Goal: Task Accomplishment & Management: Use online tool/utility

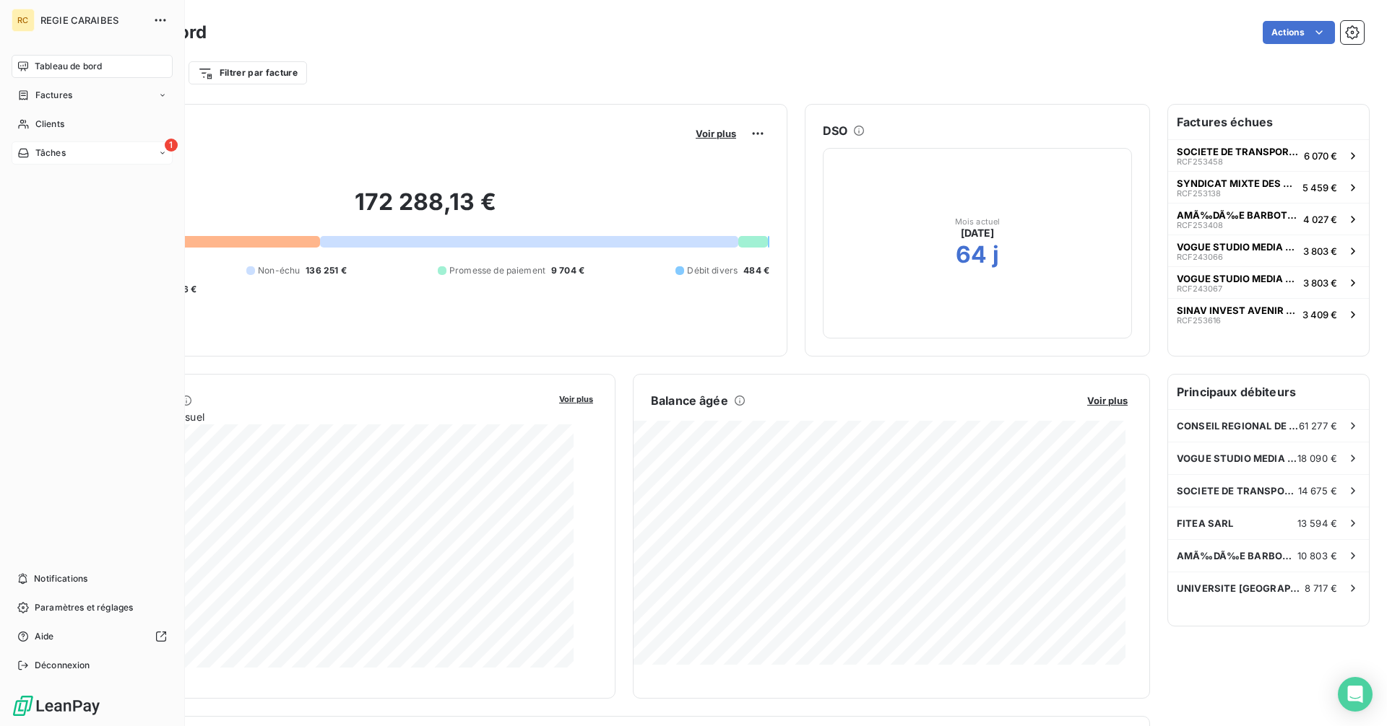
click at [58, 160] on span "Tâches" at bounding box center [50, 153] width 30 height 13
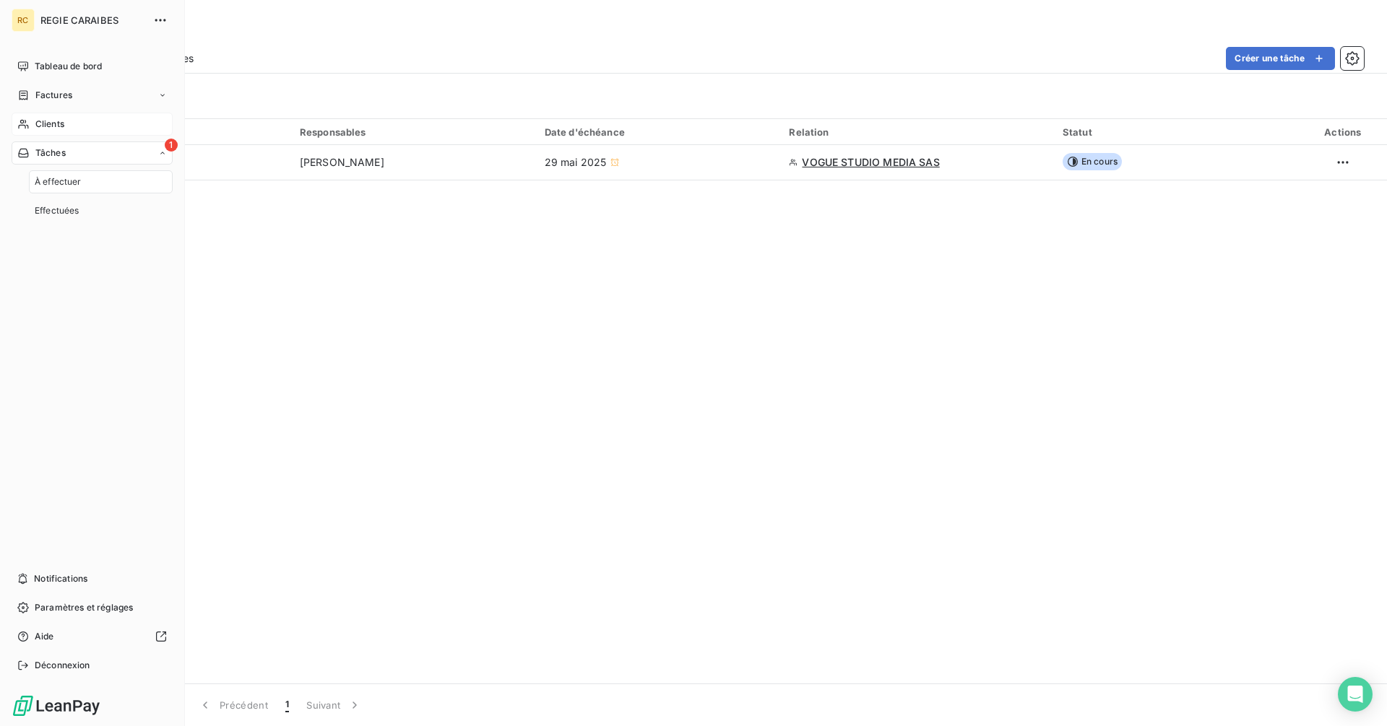
click at [95, 136] on div "Clients" at bounding box center [92, 124] width 161 height 23
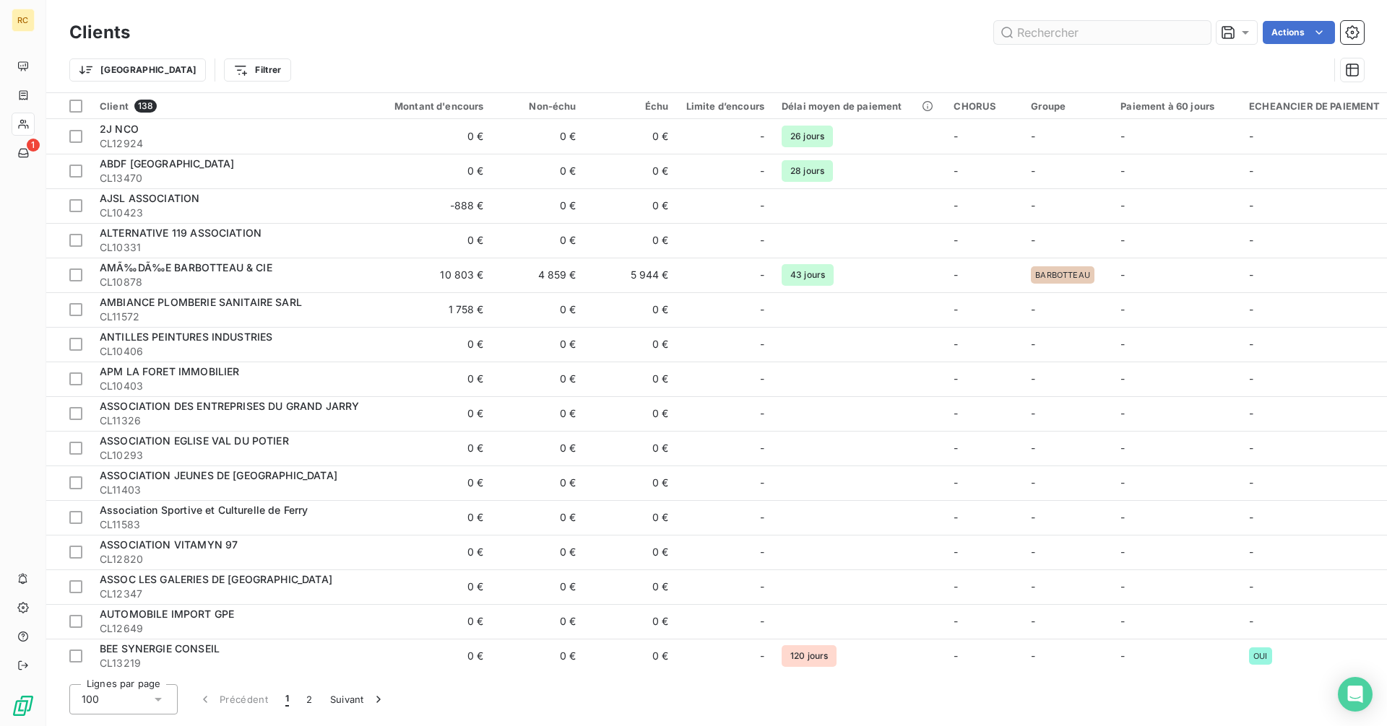
click at [1069, 27] on input "text" at bounding box center [1102, 32] width 217 height 23
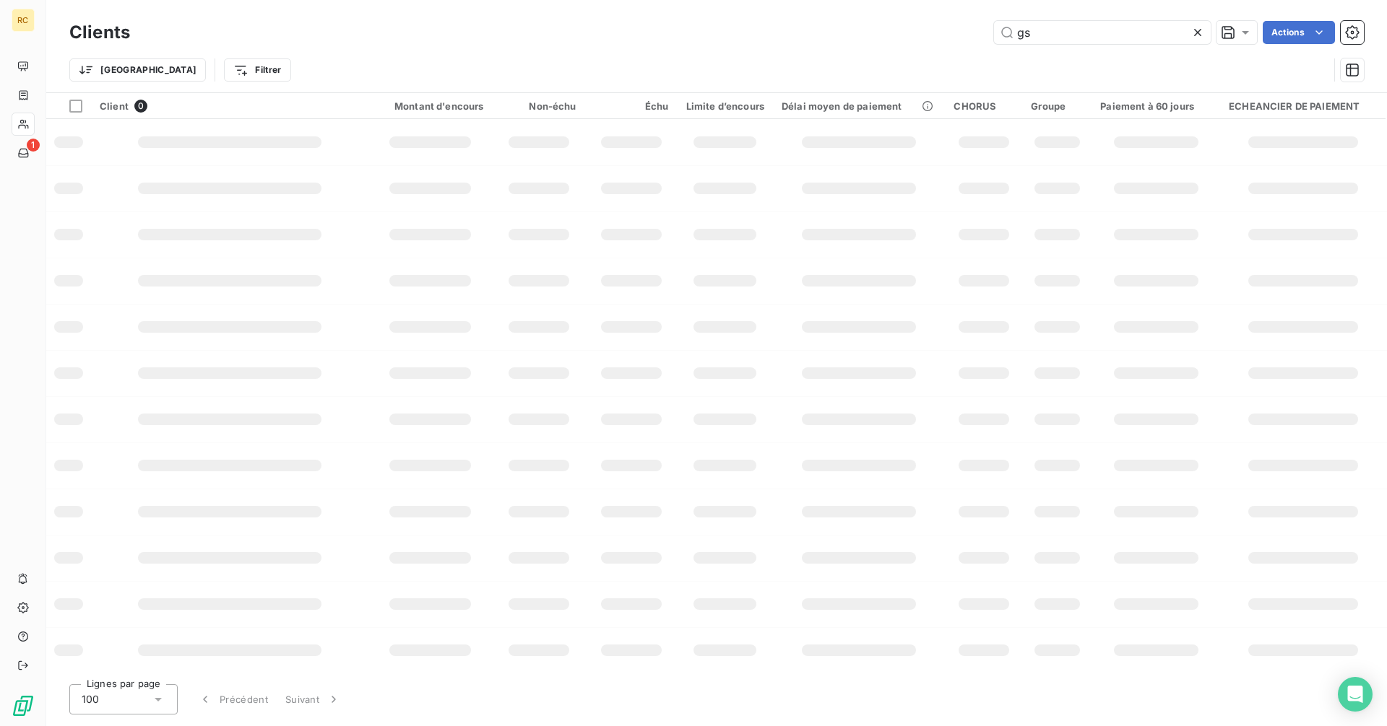
type input "g"
type input "gGSA"
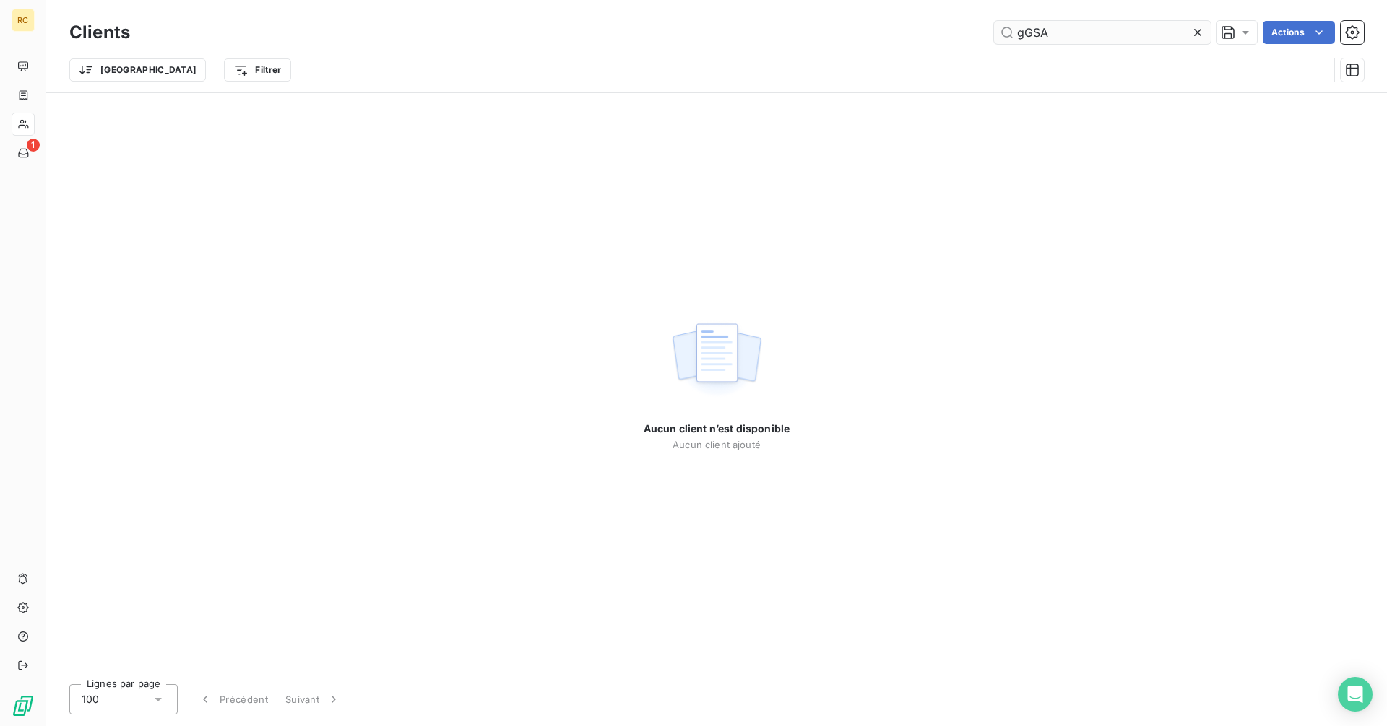
click at [1078, 37] on input "gGSA" at bounding box center [1102, 32] width 217 height 23
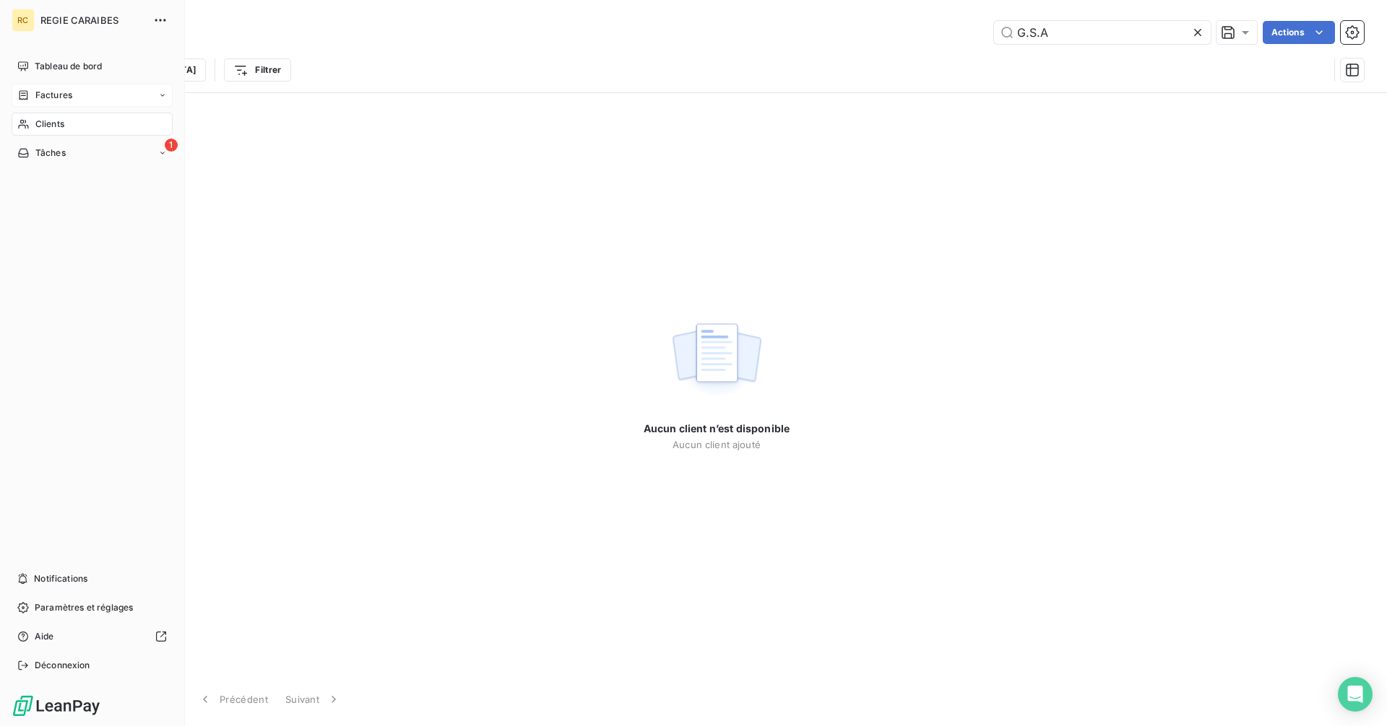
type input "G.S.A"
click at [173, 107] on div "Factures" at bounding box center [92, 95] width 161 height 23
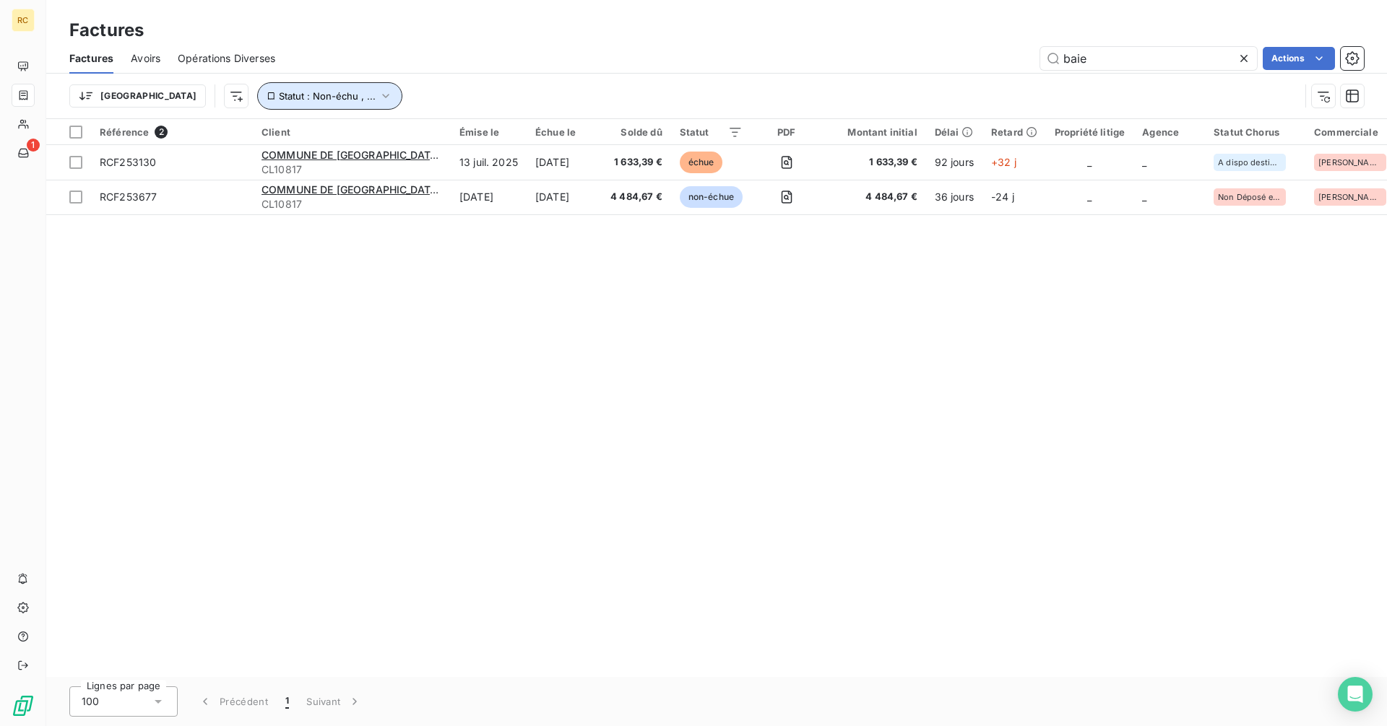
click at [378, 103] on icon "button" at bounding box center [385, 96] width 14 height 14
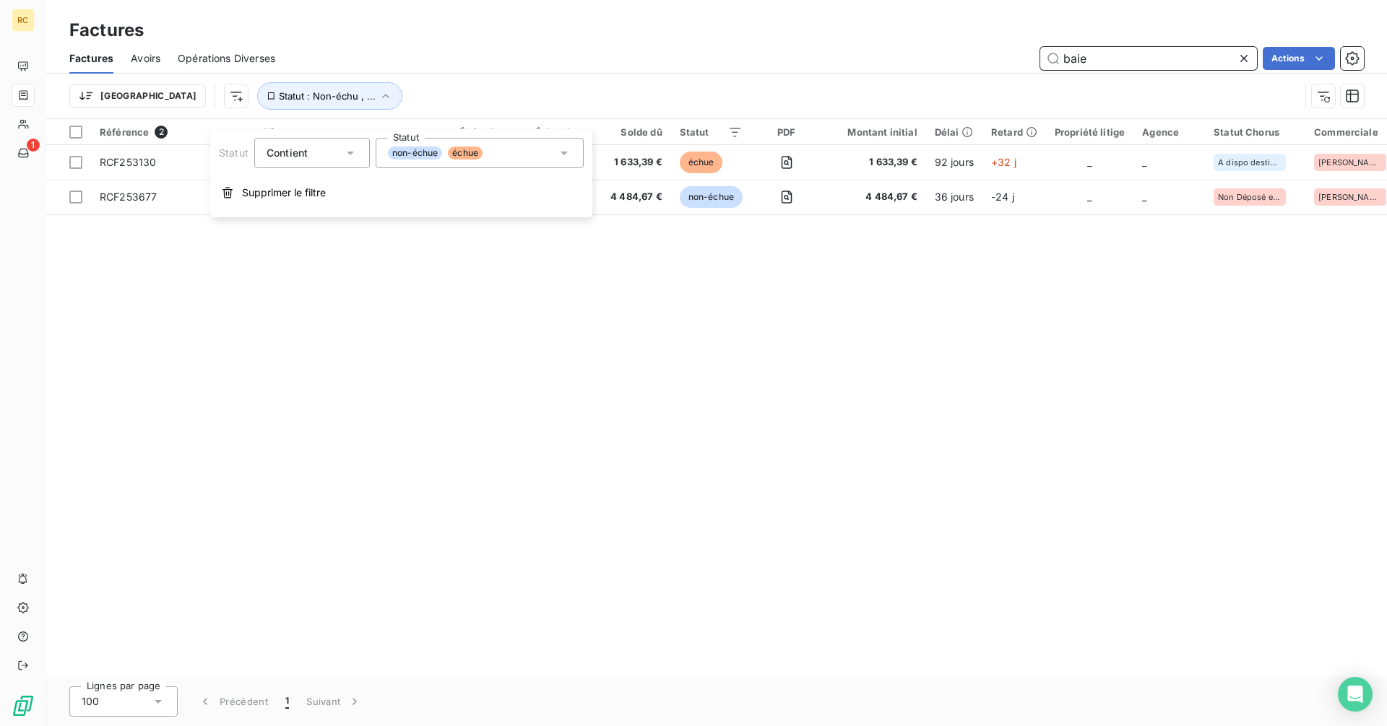
click at [1158, 70] on input "baie" at bounding box center [1148, 58] width 217 height 23
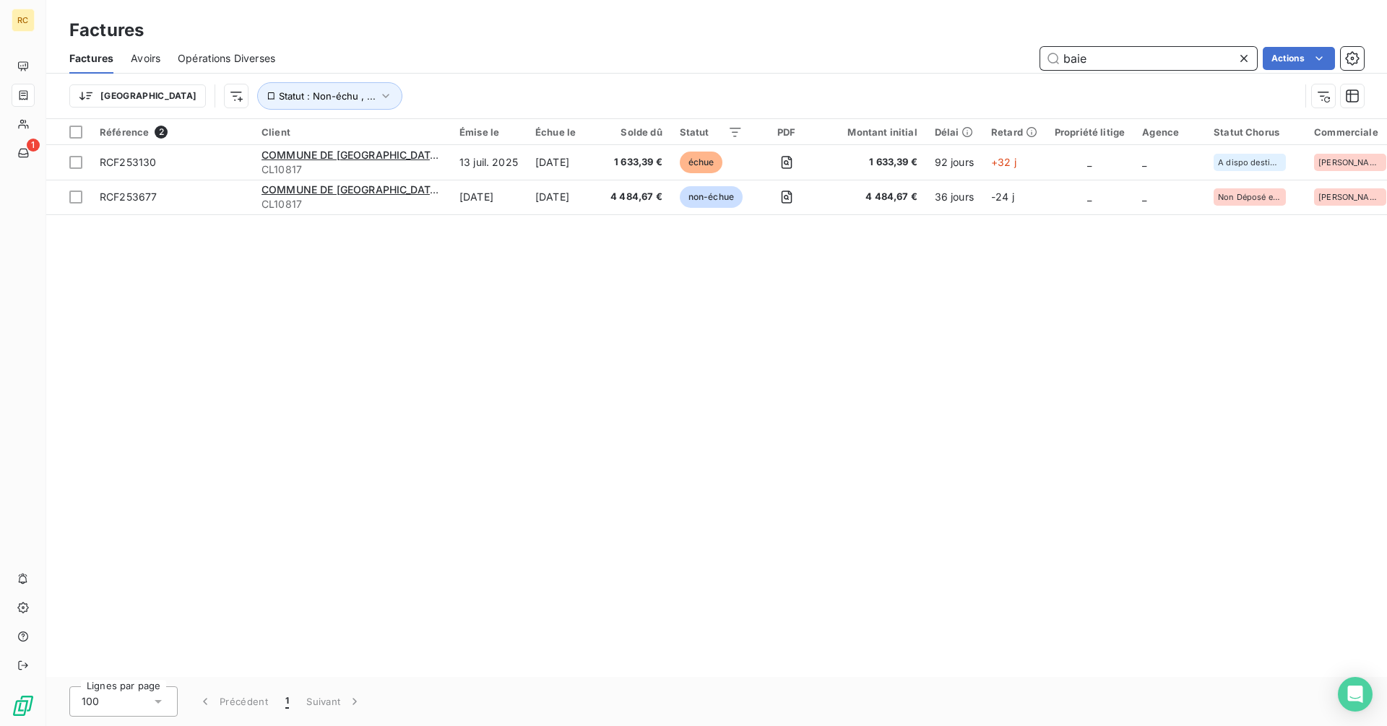
click at [1158, 70] on input "baie" at bounding box center [1148, 58] width 217 height 23
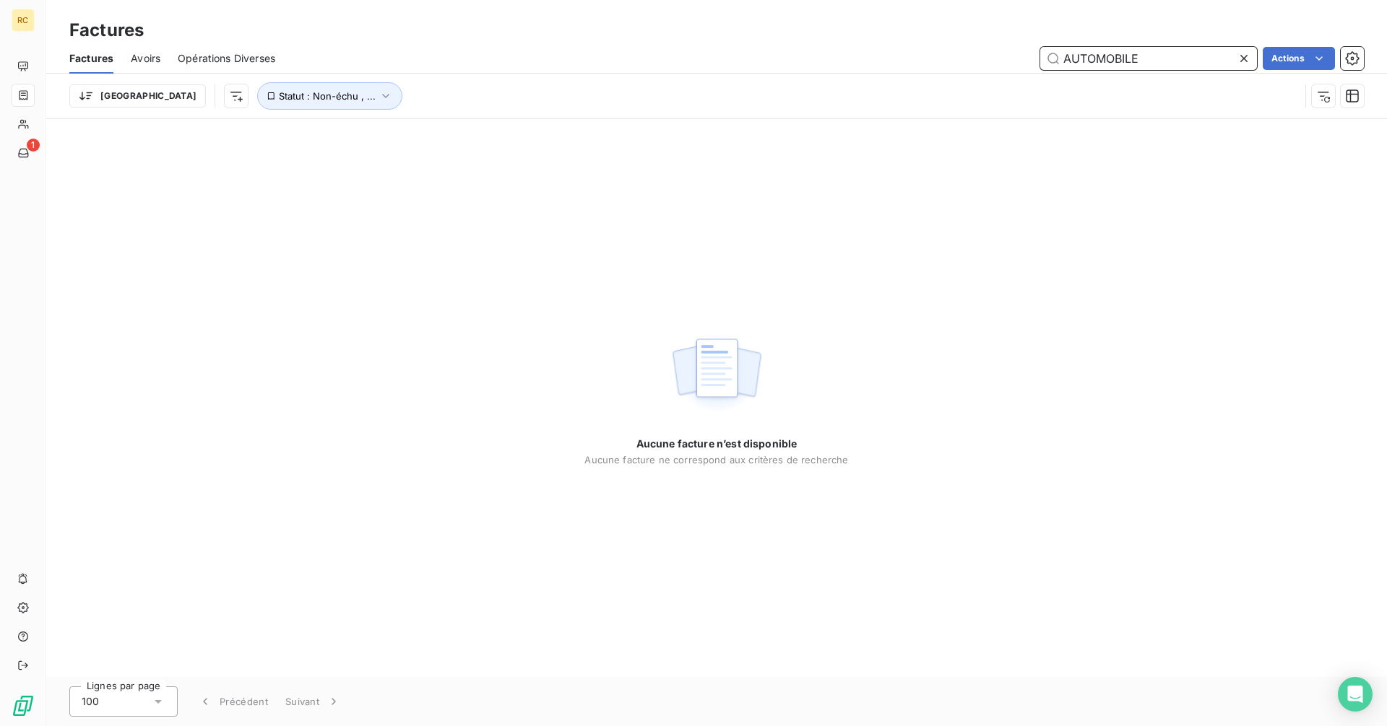
click at [238, 56] on div "Opérations Diverses" at bounding box center [226, 58] width 97 height 30
type input "AUTOMOBILE"
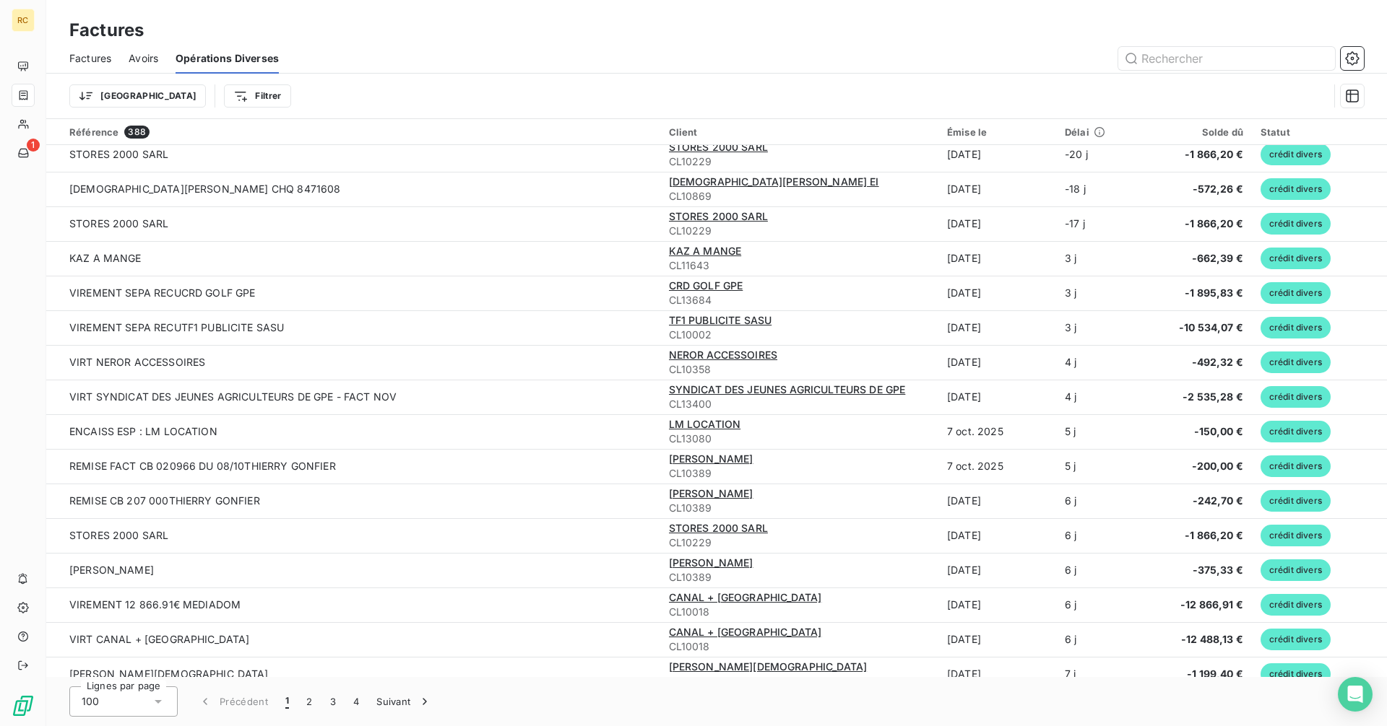
scroll to position [217, 0]
click at [97, 66] on span "Factures" at bounding box center [90, 58] width 42 height 14
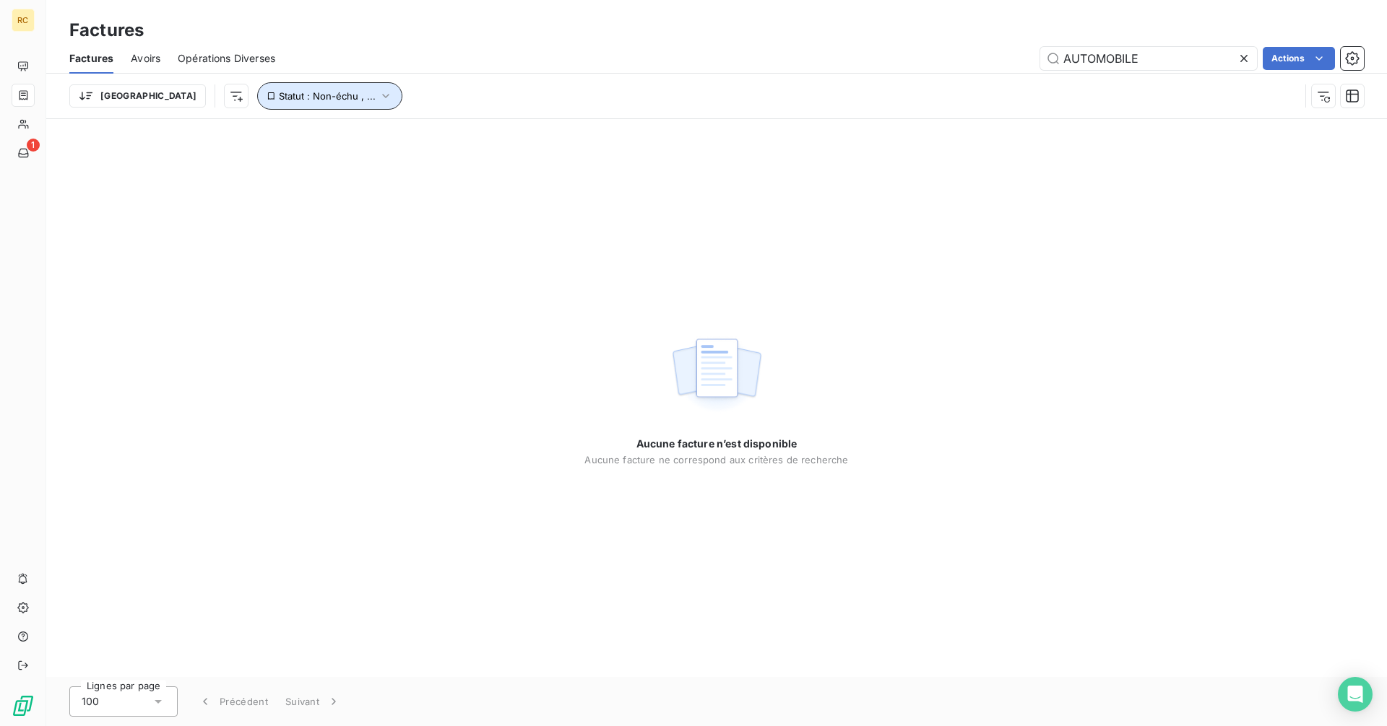
click at [378, 103] on icon "button" at bounding box center [385, 96] width 14 height 14
click at [433, 150] on span "non-échue" at bounding box center [415, 153] width 54 height 13
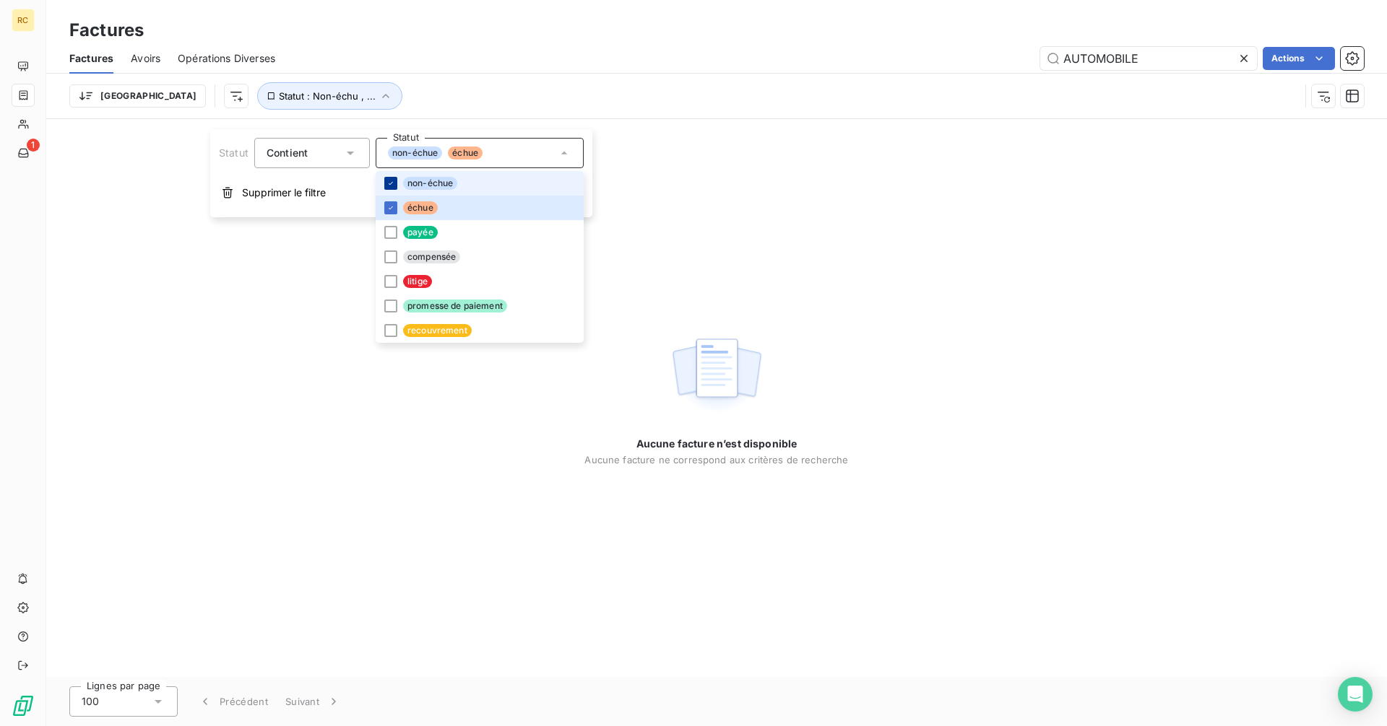
click at [395, 186] on icon at bounding box center [390, 183] width 9 height 9
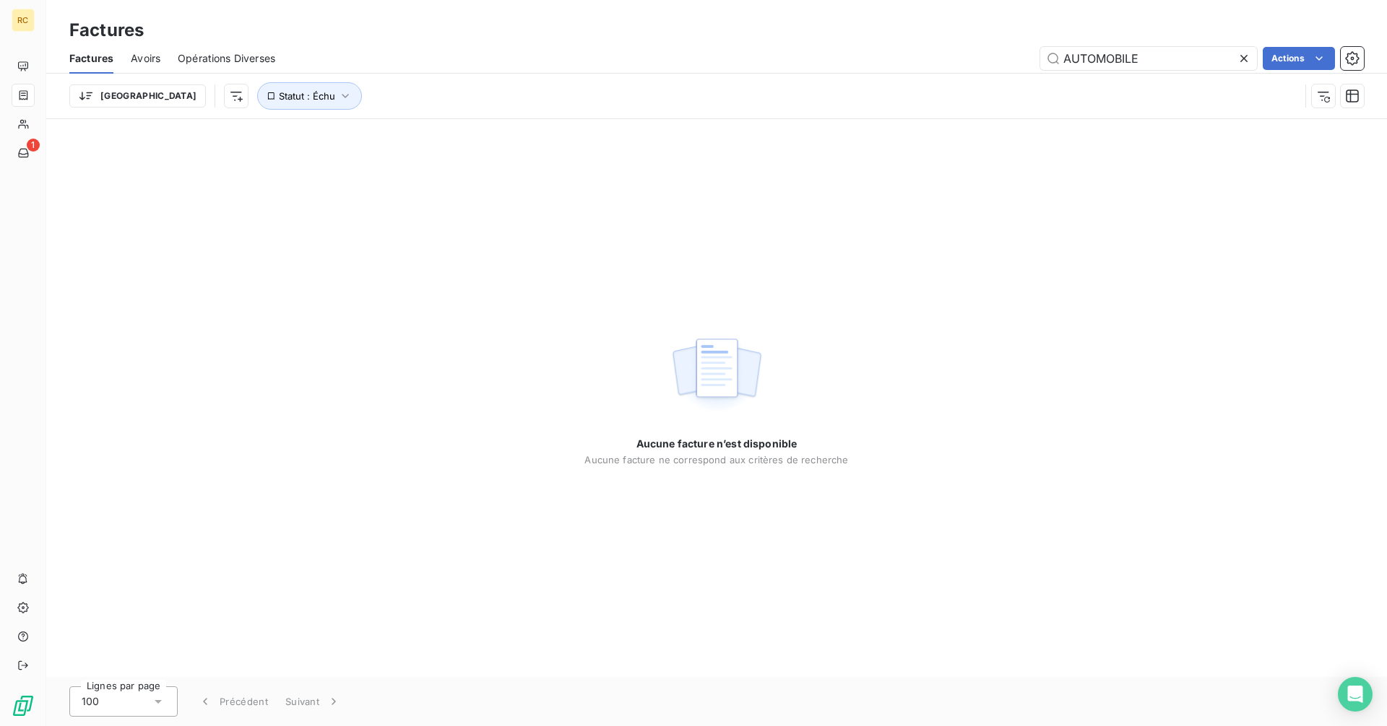
click at [425, 98] on div "Trier Statut : Échu" at bounding box center [684, 95] width 1230 height 27
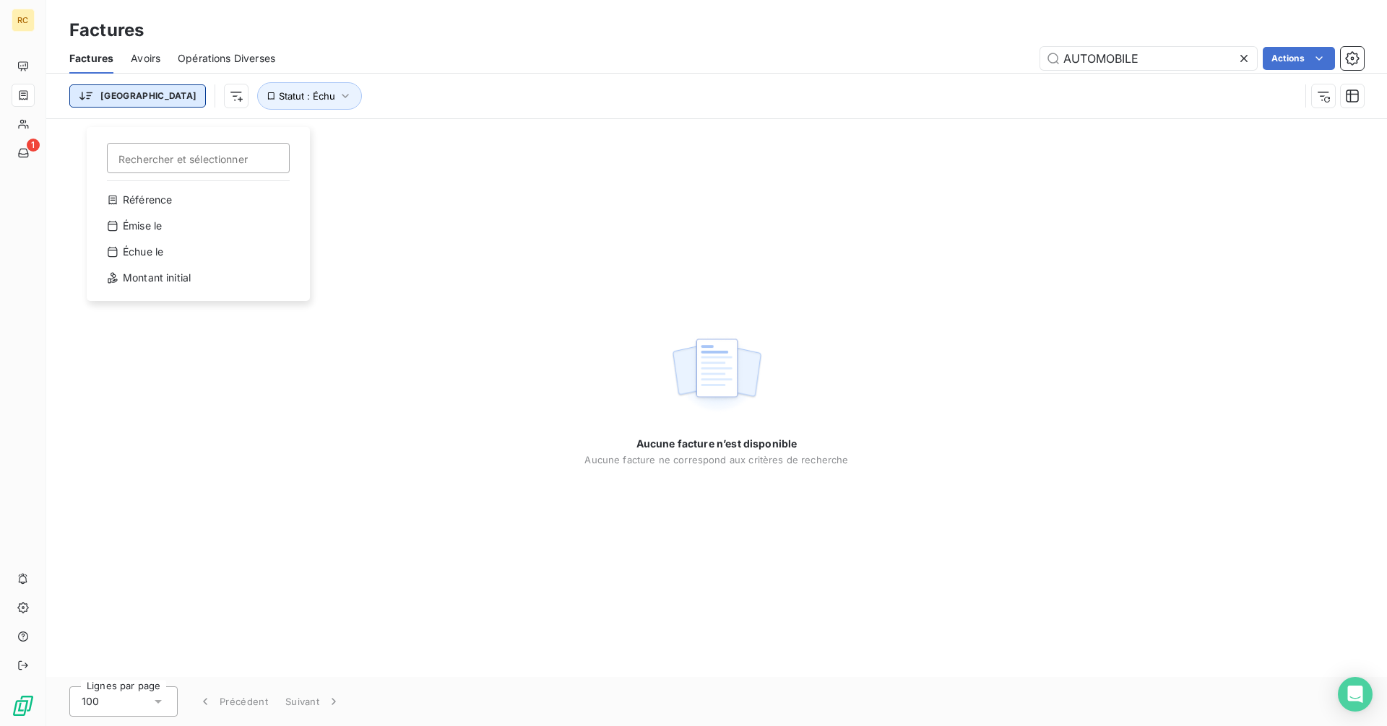
click at [129, 108] on html "RC 1 Factures Factures Avoirs Opérations Diverses AUTOMOBILE Actions Trier Rech…" at bounding box center [693, 363] width 1387 height 726
click at [196, 264] on div "Échue le" at bounding box center [198, 251] width 200 height 23
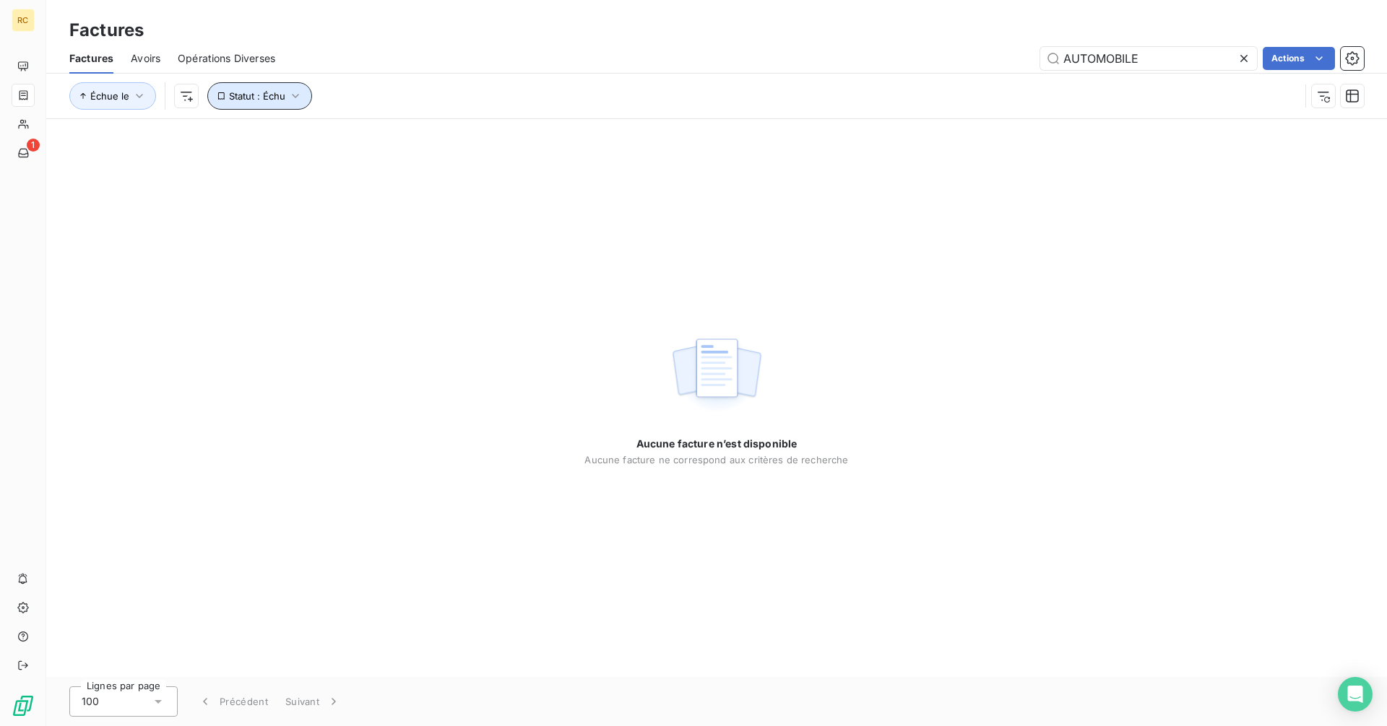
click at [303, 103] on icon "button" at bounding box center [295, 96] width 14 height 14
click at [385, 149] on icon at bounding box center [382, 153] width 14 height 14
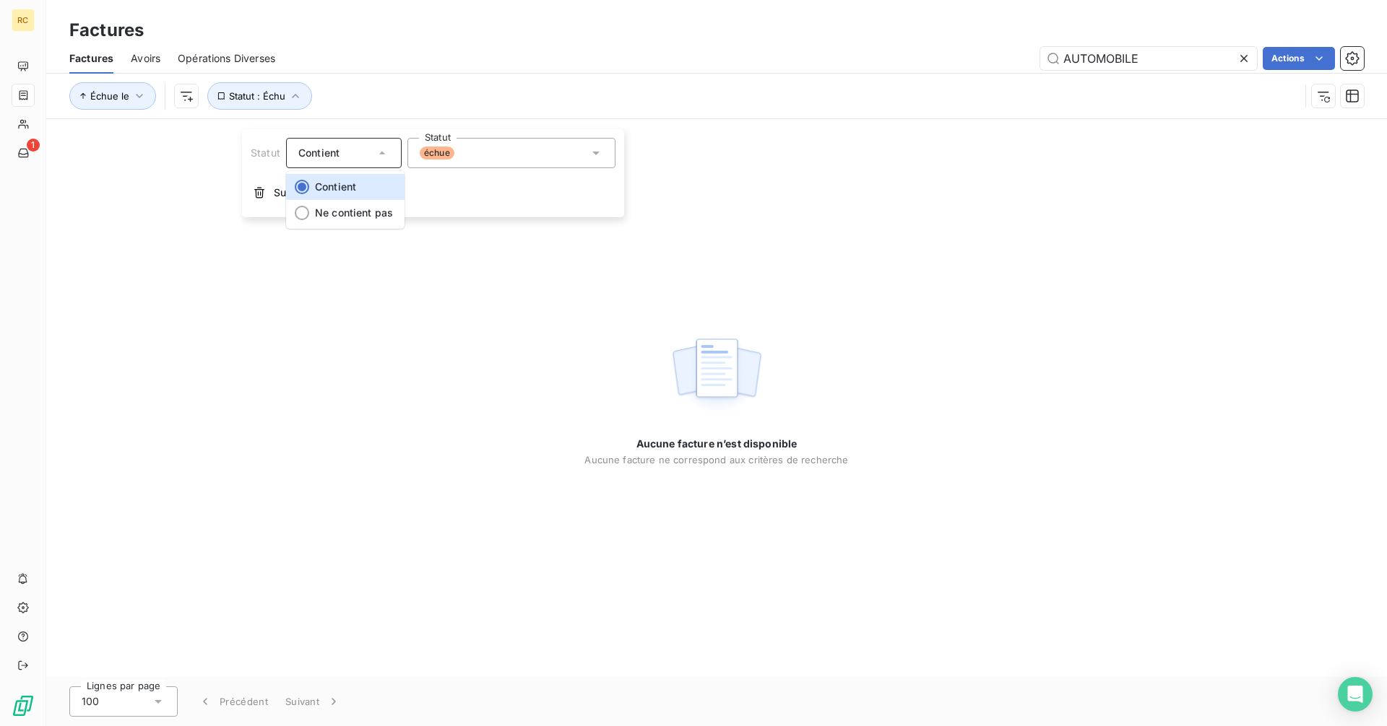
click at [385, 149] on icon at bounding box center [382, 153] width 14 height 14
click at [603, 151] on icon at bounding box center [596, 153] width 14 height 14
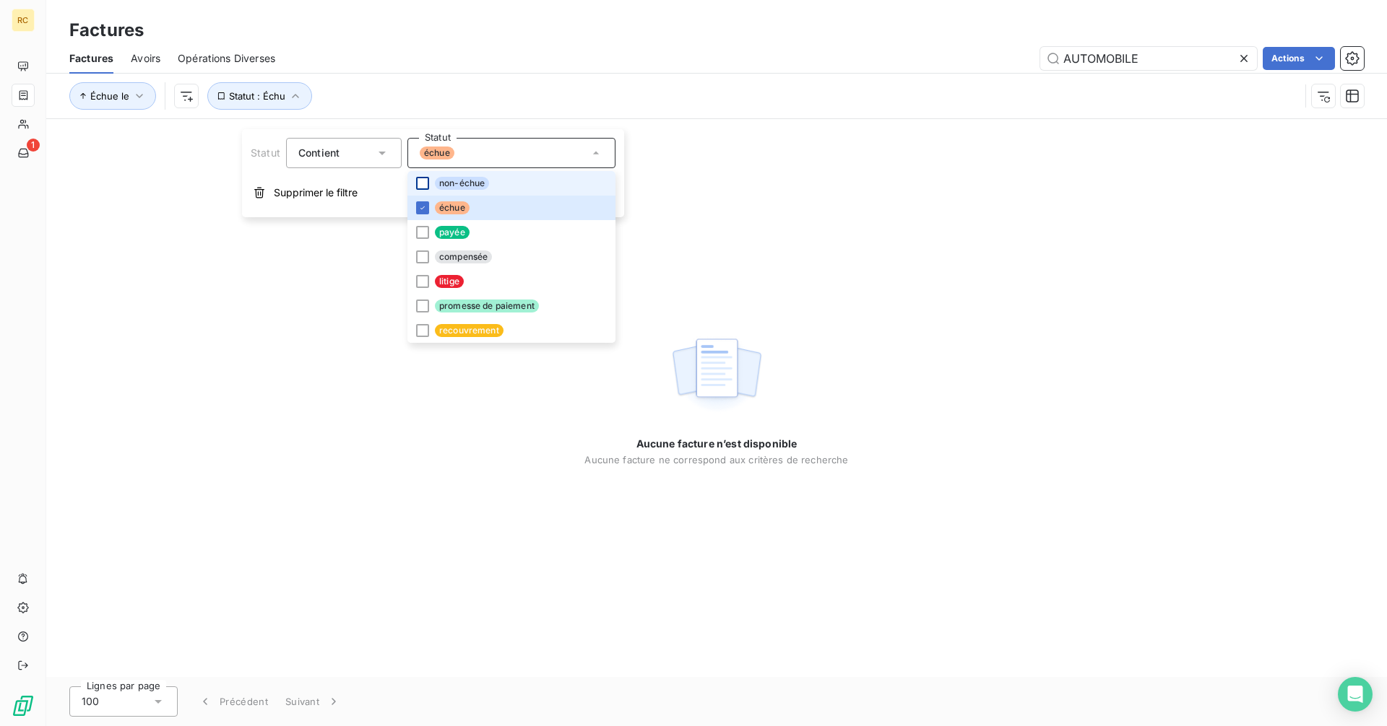
click at [429, 183] on div at bounding box center [422, 183] width 13 height 13
click at [425, 212] on icon at bounding box center [422, 208] width 9 height 9
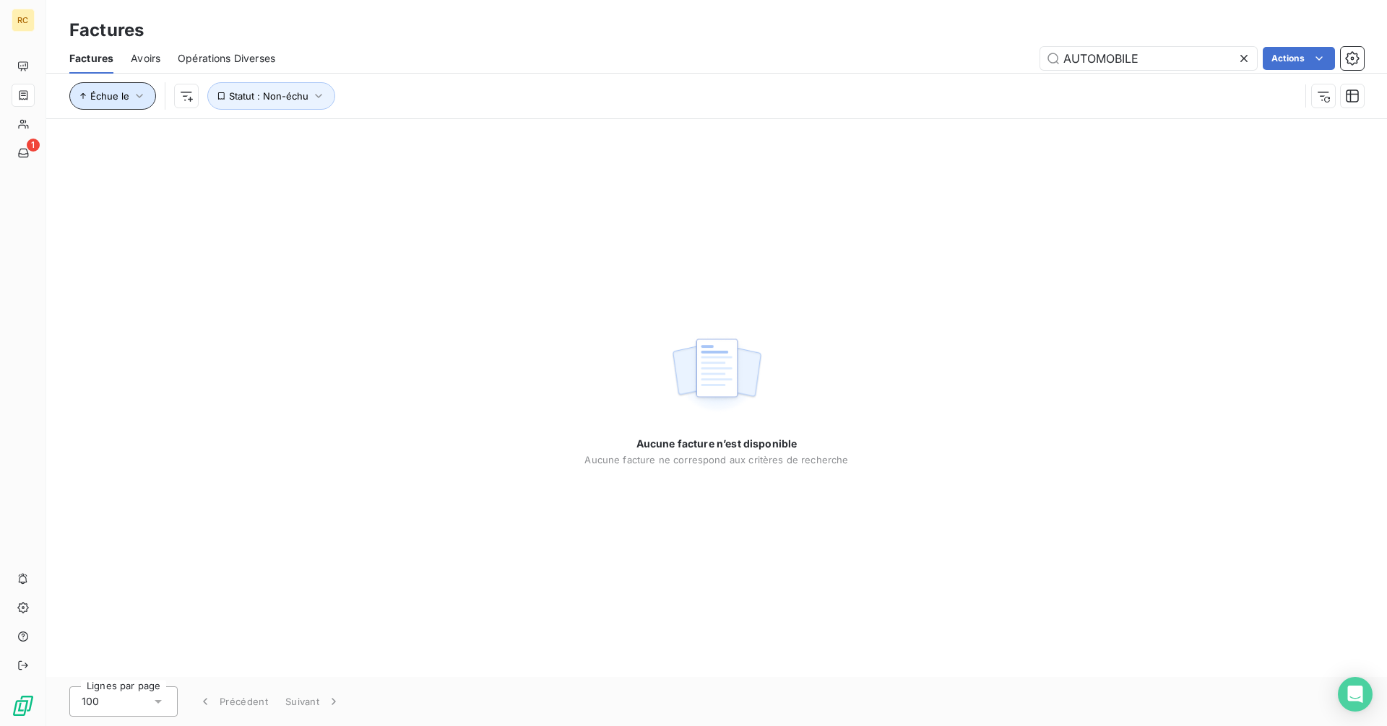
click at [147, 103] on icon "button" at bounding box center [139, 96] width 14 height 14
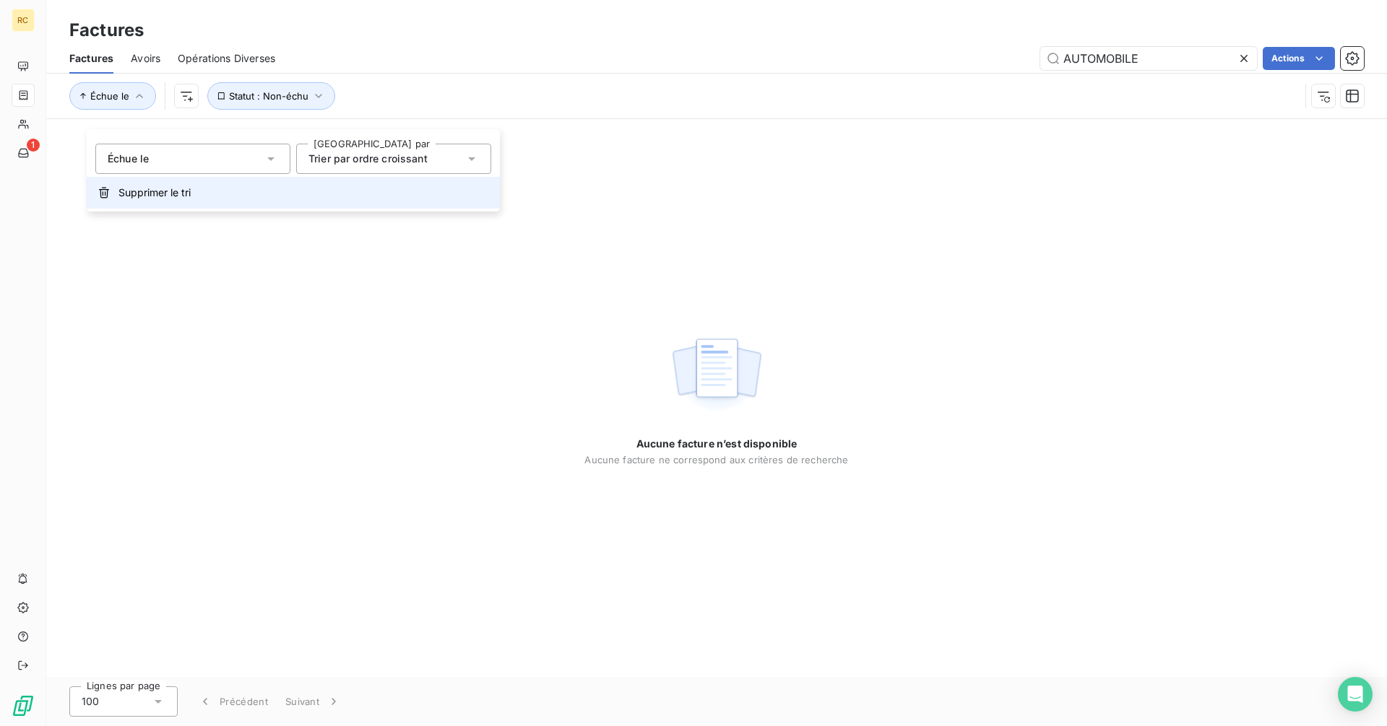
click at [165, 194] on span "Supprimer le tri" at bounding box center [154, 193] width 72 height 14
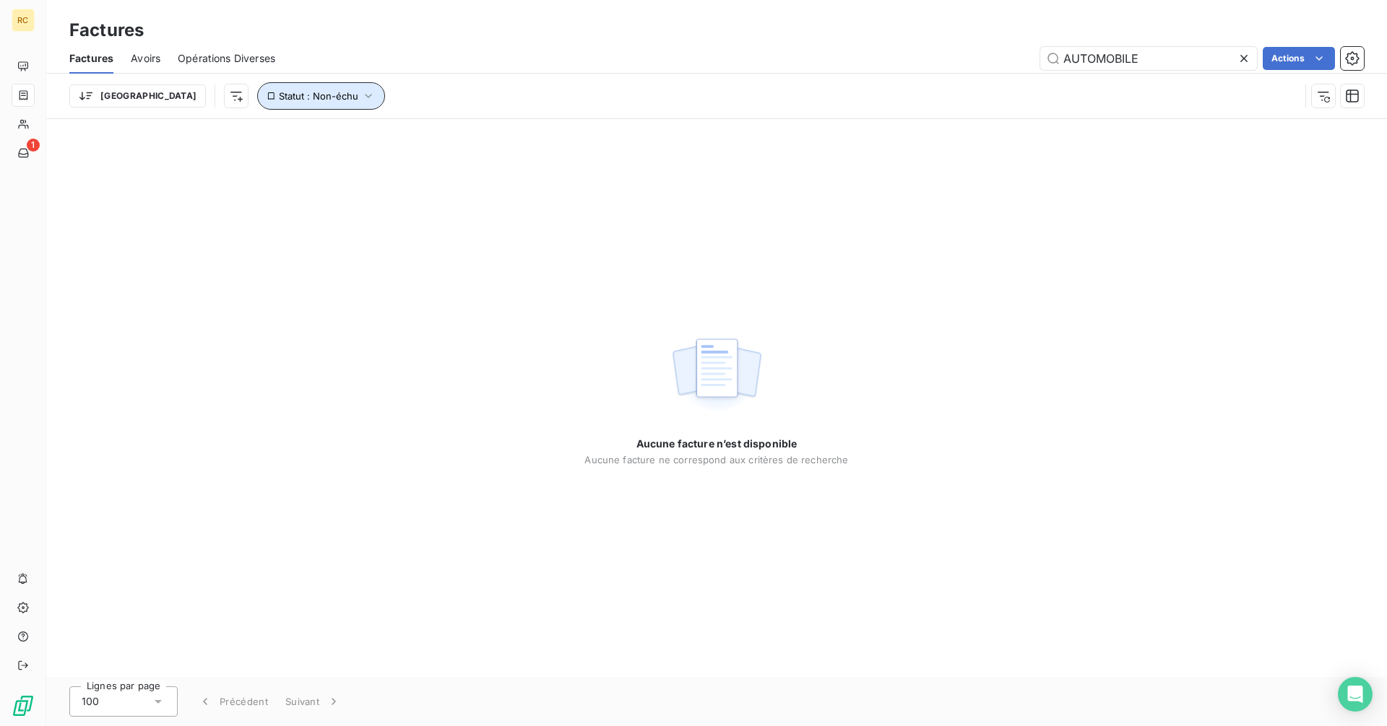
click at [361, 103] on icon "button" at bounding box center [368, 96] width 14 height 14
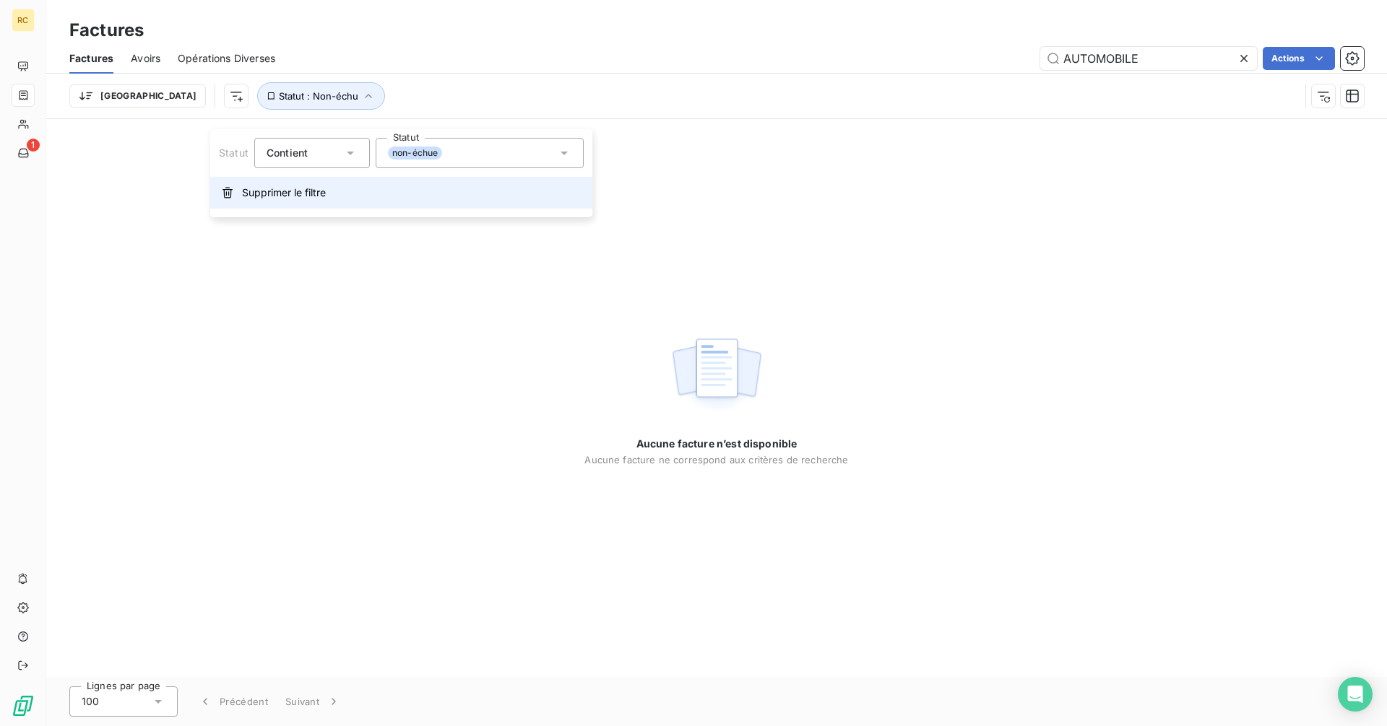
click at [318, 192] on button "Supprimer le filtre" at bounding box center [401, 193] width 382 height 32
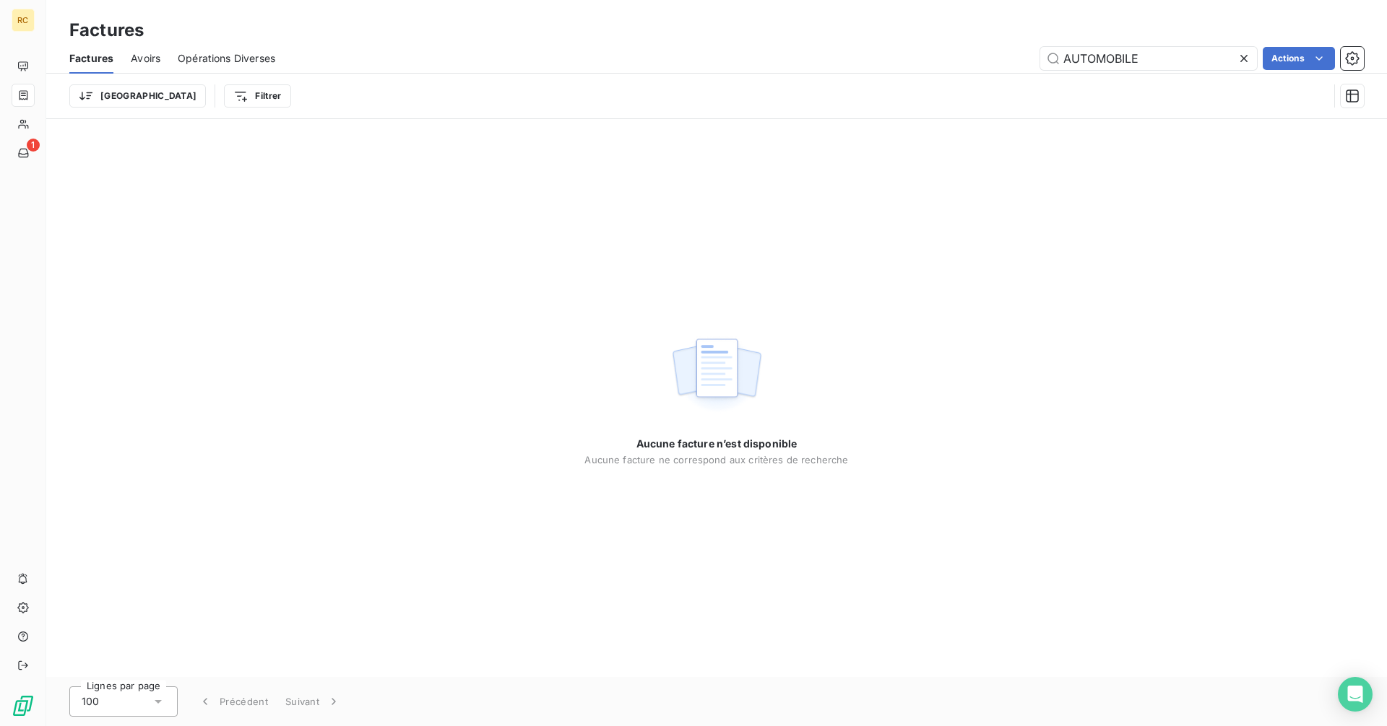
click at [1236, 61] on icon at bounding box center [1243, 58] width 14 height 14
